Goal: Task Accomplishment & Management: Manage account settings

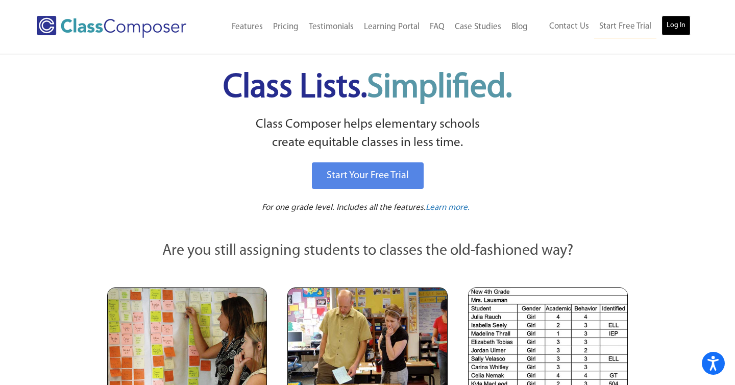
click at [673, 26] on link "Log In" at bounding box center [676, 25] width 29 height 20
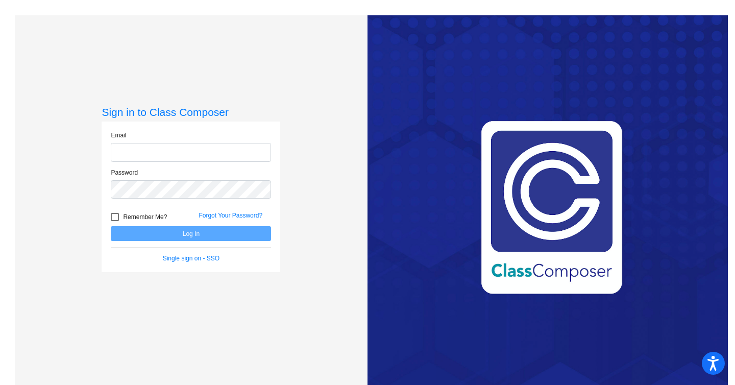
type input "cjames@lasd.net"
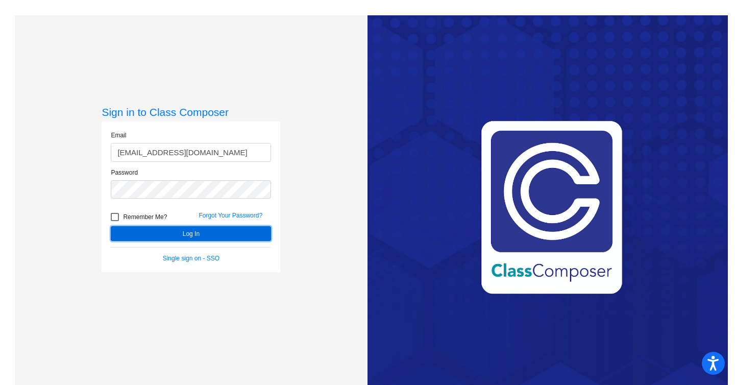
click at [186, 234] on button "Log In" at bounding box center [191, 233] width 160 height 15
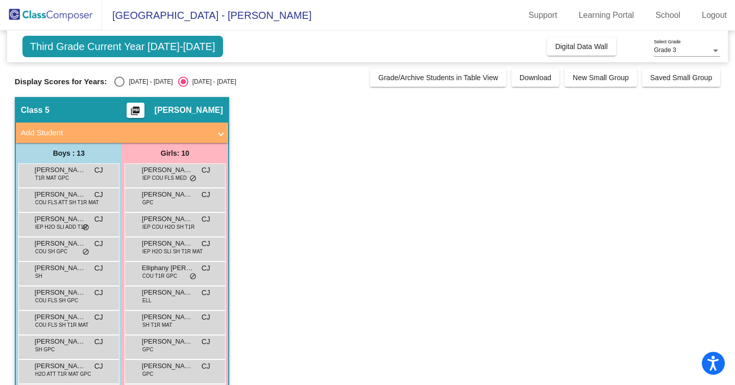
click at [160, 52] on span "Third Grade Current Year 2025-2026" at bounding box center [122, 46] width 201 height 21
click at [118, 83] on div "Select an option" at bounding box center [119, 82] width 10 height 10
click at [119, 87] on input "2024 - 2025" at bounding box center [119, 87] width 1 height 1
radio input "true"
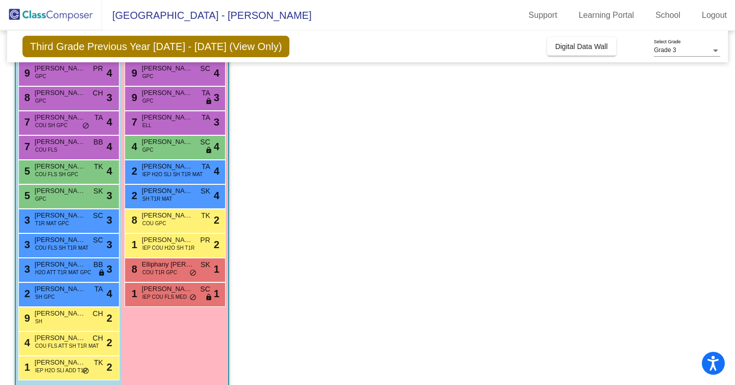
scroll to position [113, 0]
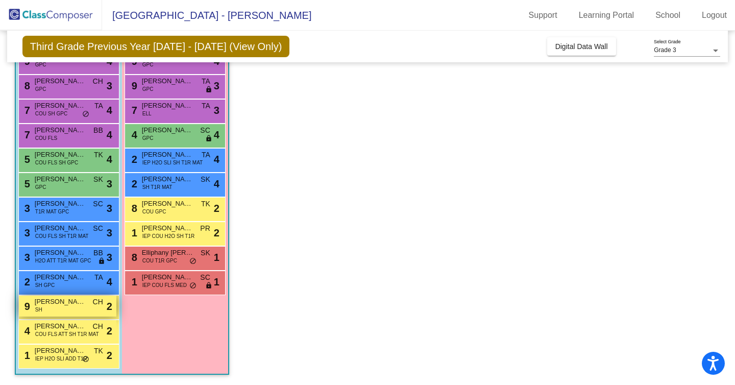
click at [59, 306] on span "Casimir Lux" at bounding box center [60, 302] width 51 height 10
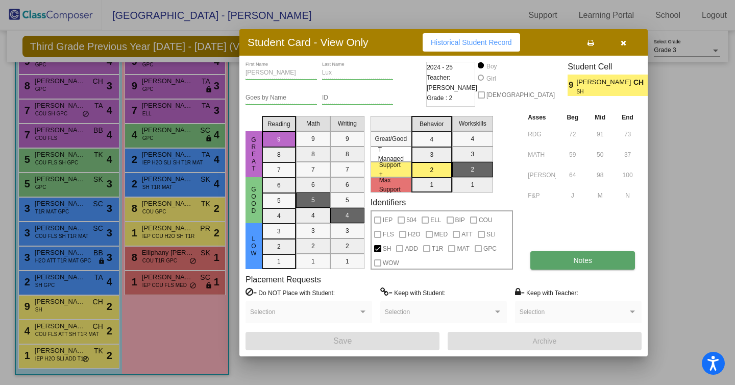
click at [570, 260] on button "Notes" at bounding box center [583, 260] width 105 height 18
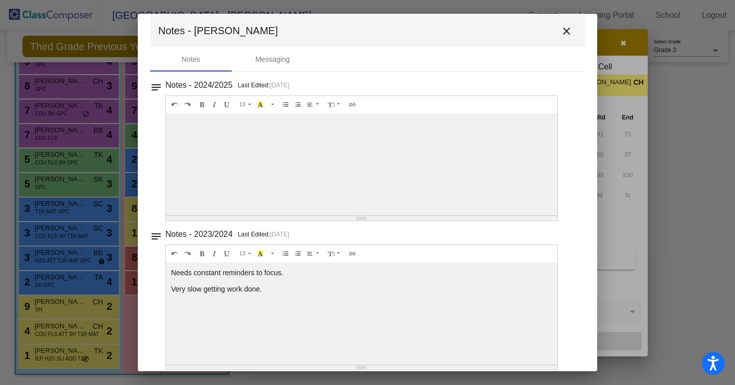
scroll to position [0, 0]
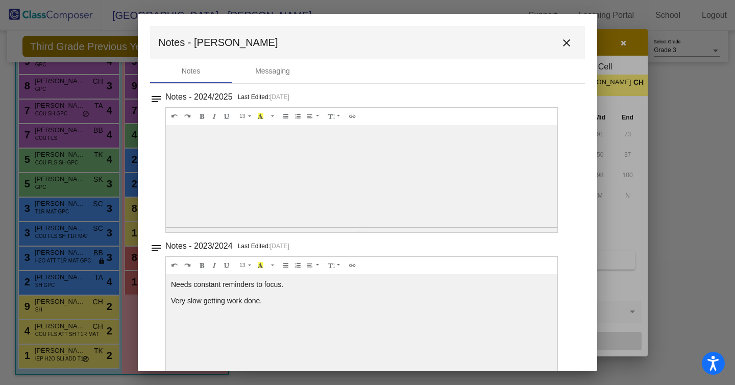
click at [562, 41] on mat-icon "close" at bounding box center [567, 43] width 12 height 12
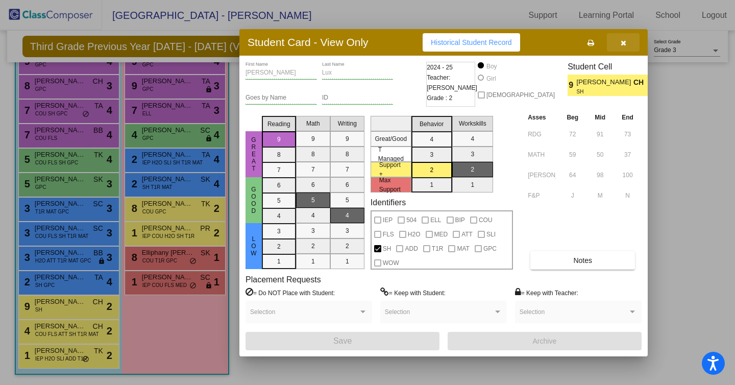
click at [623, 42] on icon "button" at bounding box center [624, 42] width 6 height 7
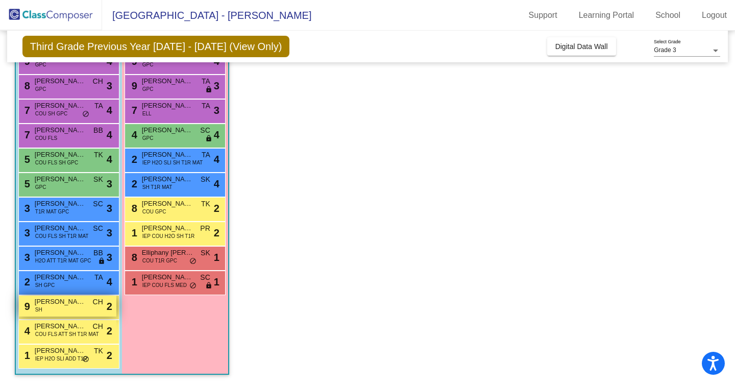
click at [54, 310] on div "9 Casimir Lux SH CH lock do_not_disturb_alt 2" at bounding box center [68, 306] width 98 height 21
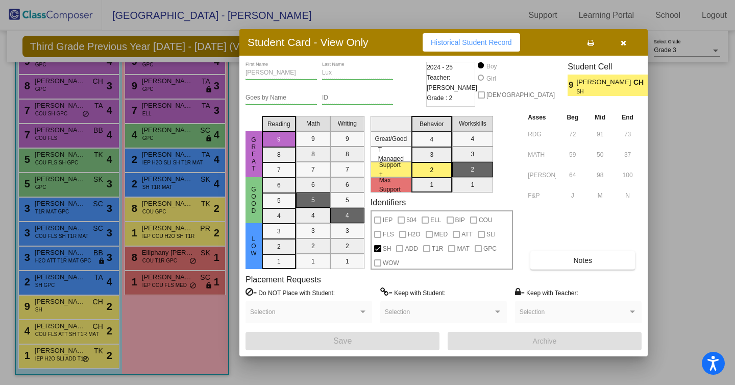
click at [625, 42] on icon "button" at bounding box center [624, 42] width 6 height 7
